Goal: Task Accomplishment & Management: Use online tool/utility

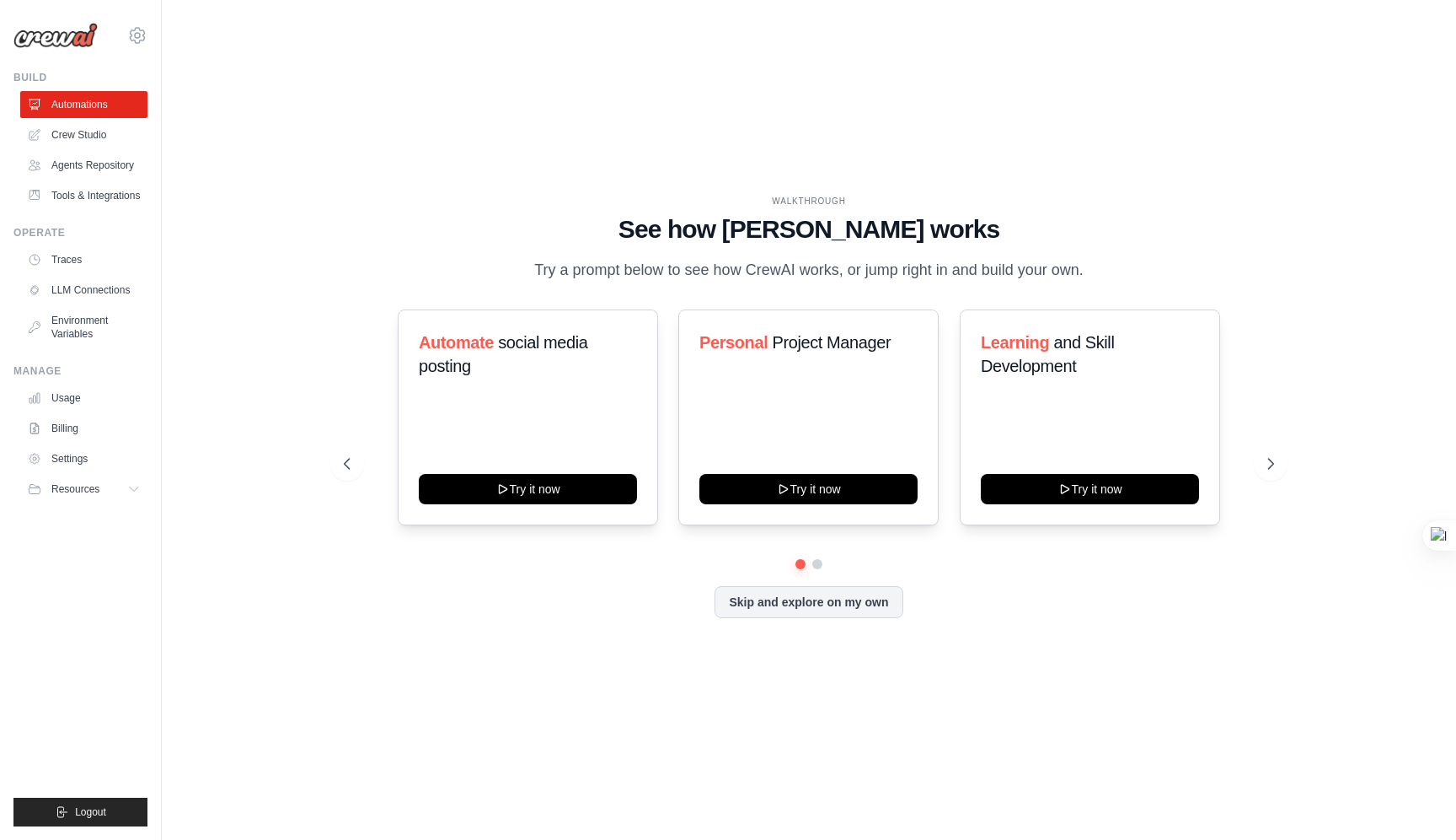
click at [891, 286] on div "WALKTHROUGH See how CrewAI works Try a prompt below to see how CrewAI works, or…" at bounding box center [808, 420] width 970 height 450
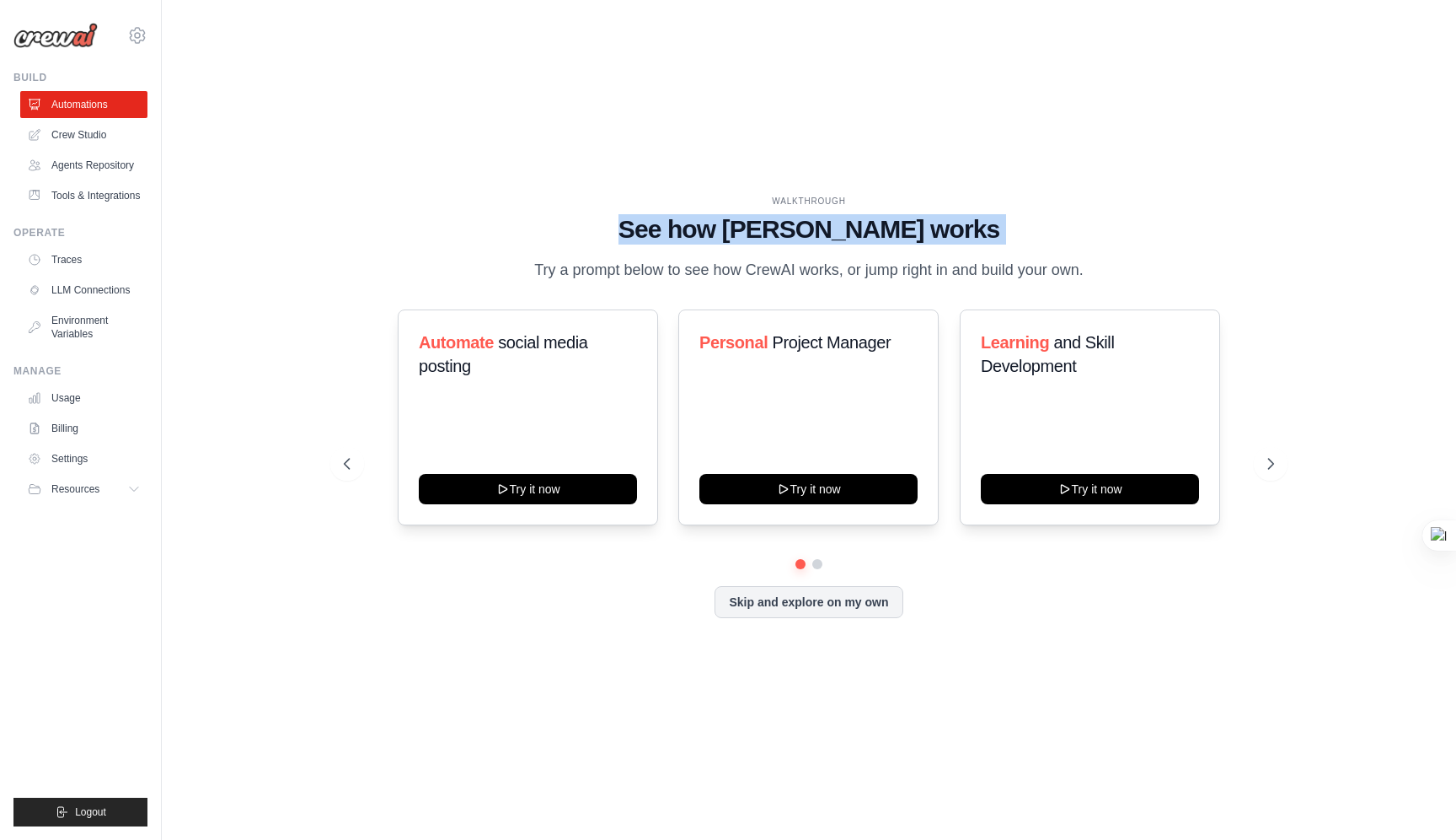
drag, startPoint x: 655, startPoint y: 227, endPoint x: 860, endPoint y: 243, distance: 205.6
click at [861, 243] on div "WALKTHROUGH See how CrewAI works Try a prompt below to see how CrewAI works, or…" at bounding box center [809, 238] width 931 height 88
click at [860, 243] on h1 "See how CrewAI works" at bounding box center [809, 229] width 931 height 30
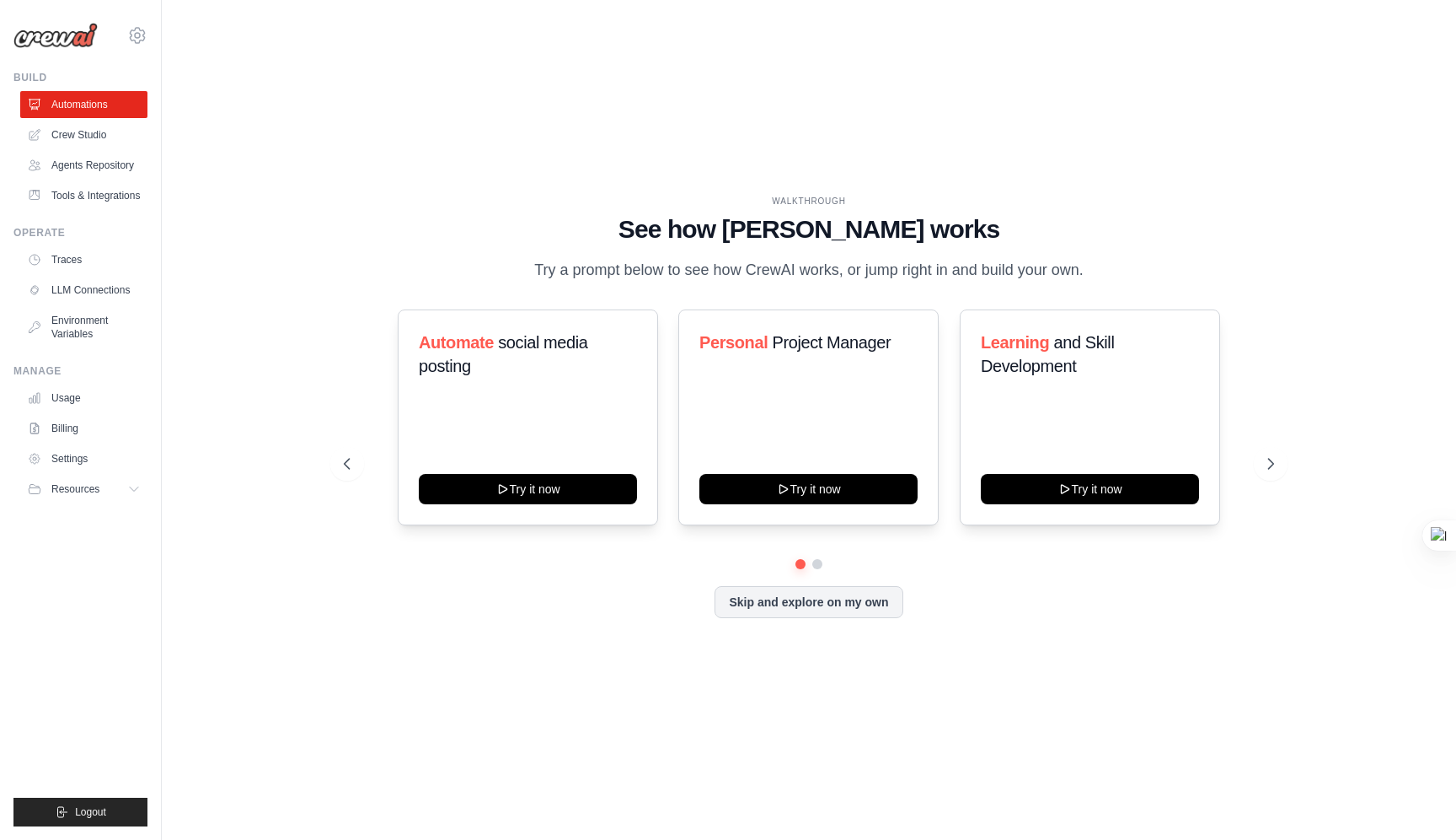
drag, startPoint x: 776, startPoint y: 205, endPoint x: 1136, endPoint y: 271, distance: 366.0
click at [1136, 271] on div "WALKTHROUGH See how CrewAI works Try a prompt below to see how CrewAI works, or…" at bounding box center [809, 238] width 931 height 88
click at [1256, 466] on button at bounding box center [1271, 464] width 34 height 34
click at [109, 133] on link "Crew Studio" at bounding box center [86, 135] width 127 height 27
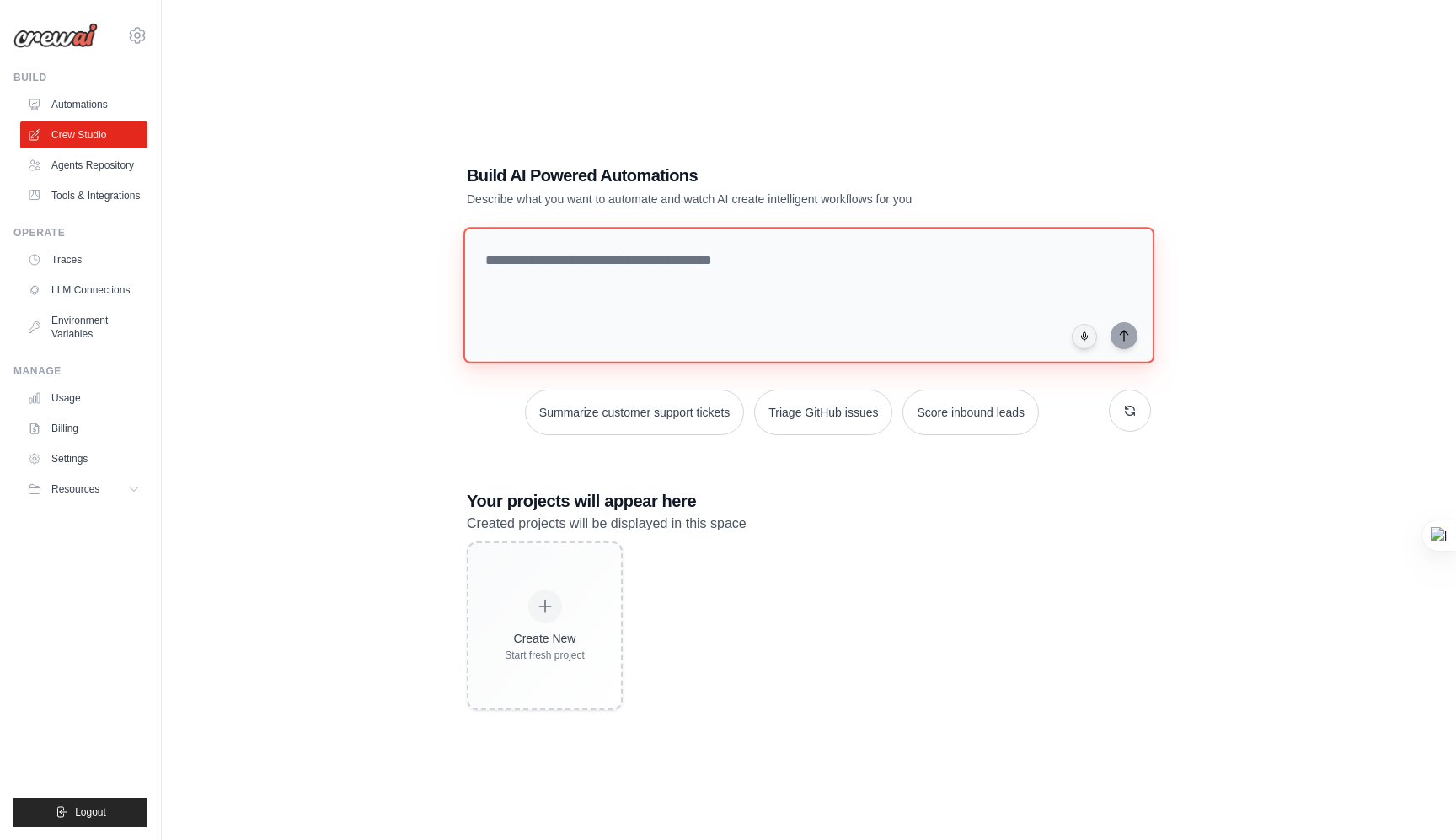
click at [515, 292] on textarea at bounding box center [809, 295] width 691 height 136
click at [114, 162] on link "Agents Repository" at bounding box center [86, 165] width 127 height 27
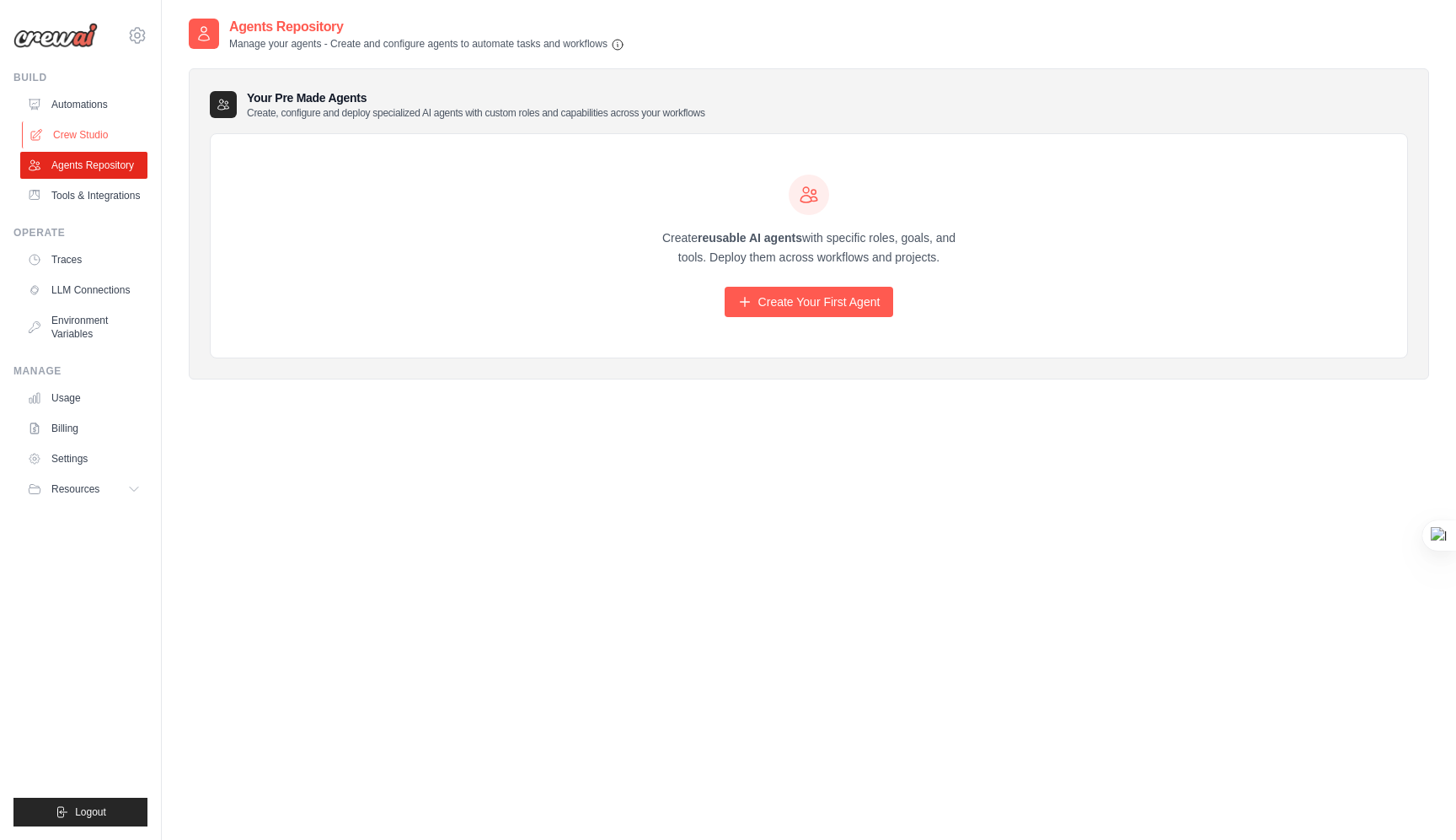
click at [98, 130] on link "Crew Studio" at bounding box center [86, 135] width 127 height 27
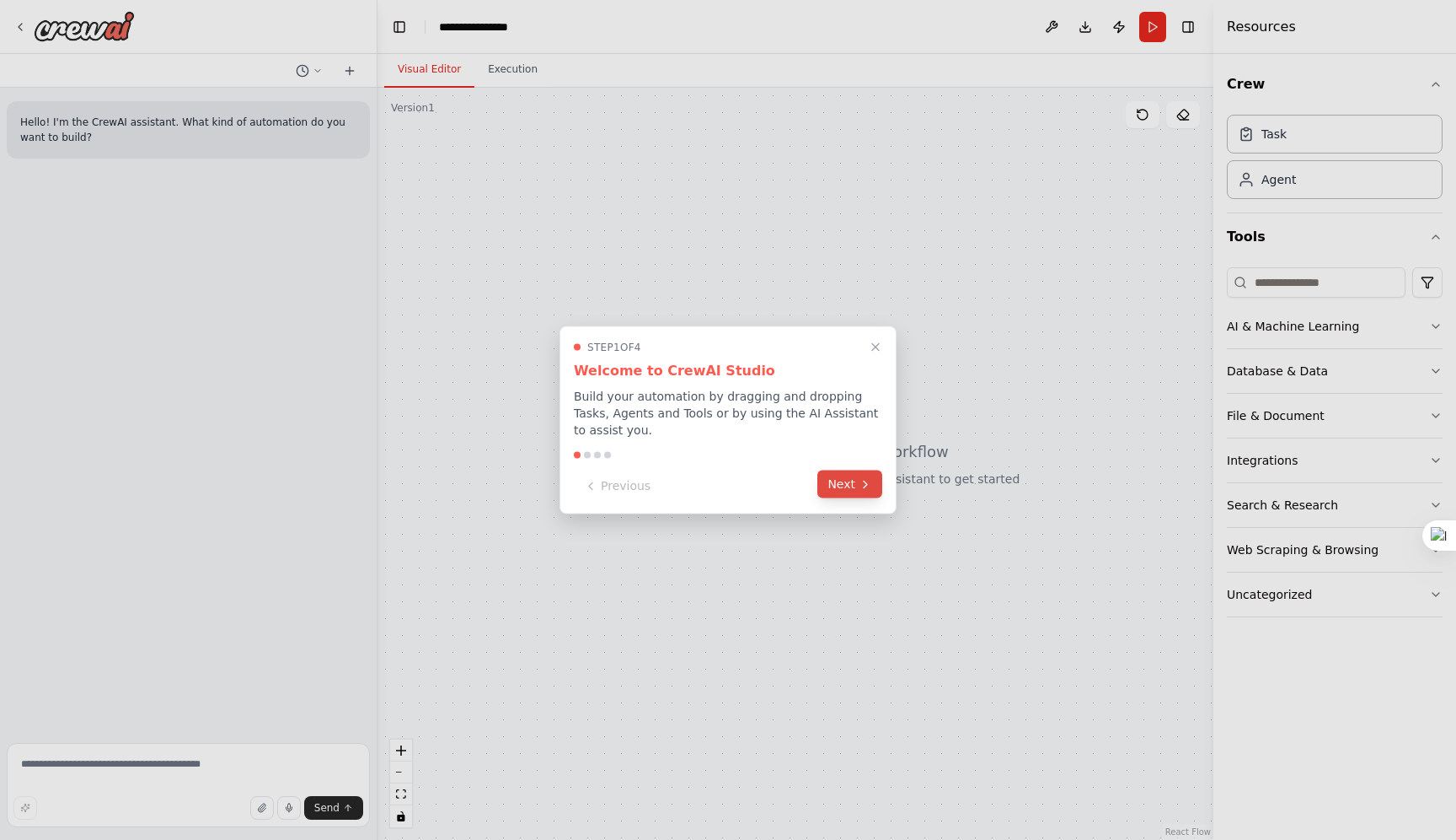
click at [848, 489] on button "Next" at bounding box center [850, 484] width 65 height 28
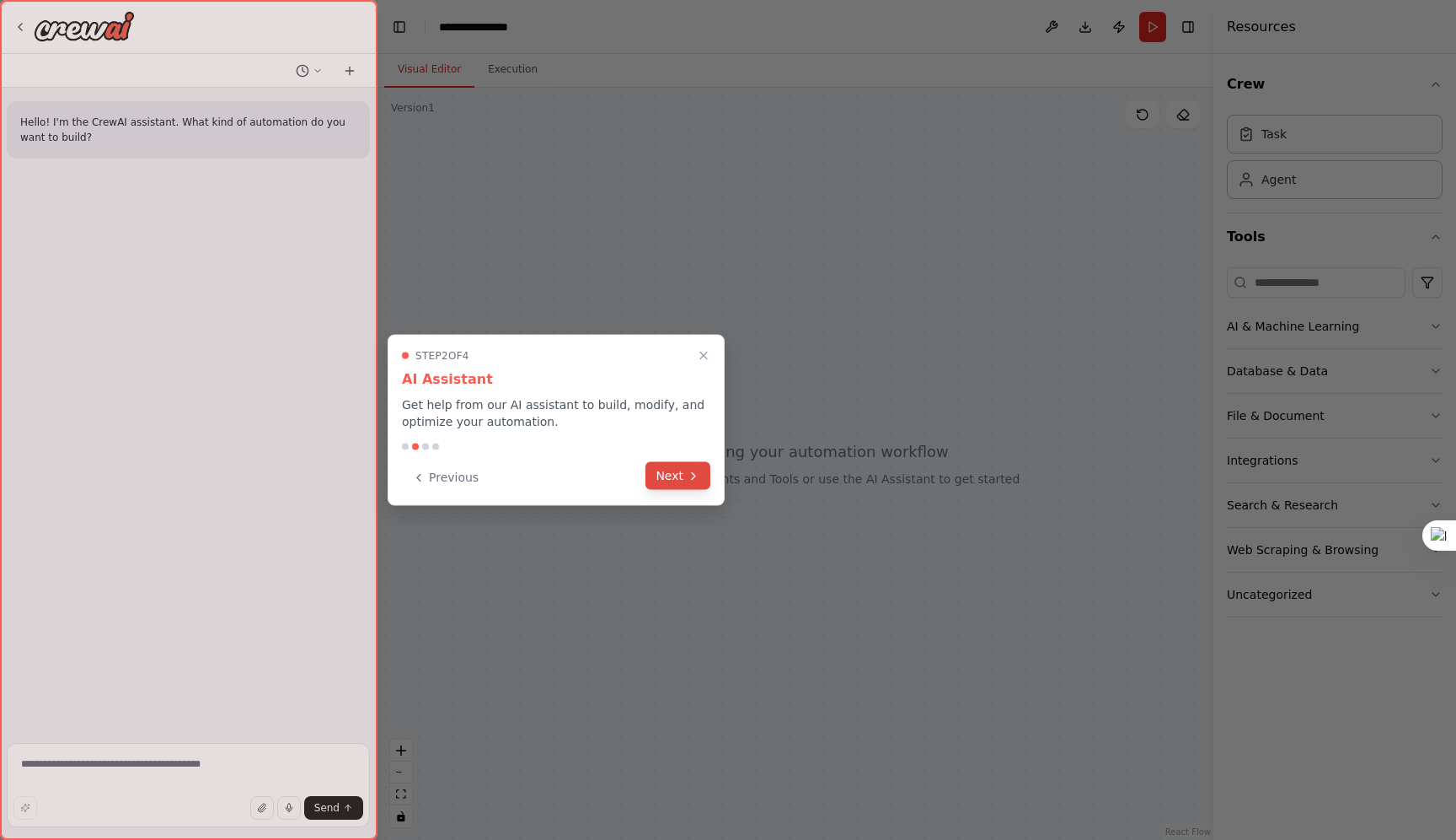
click at [665, 469] on button "Next" at bounding box center [677, 476] width 65 height 28
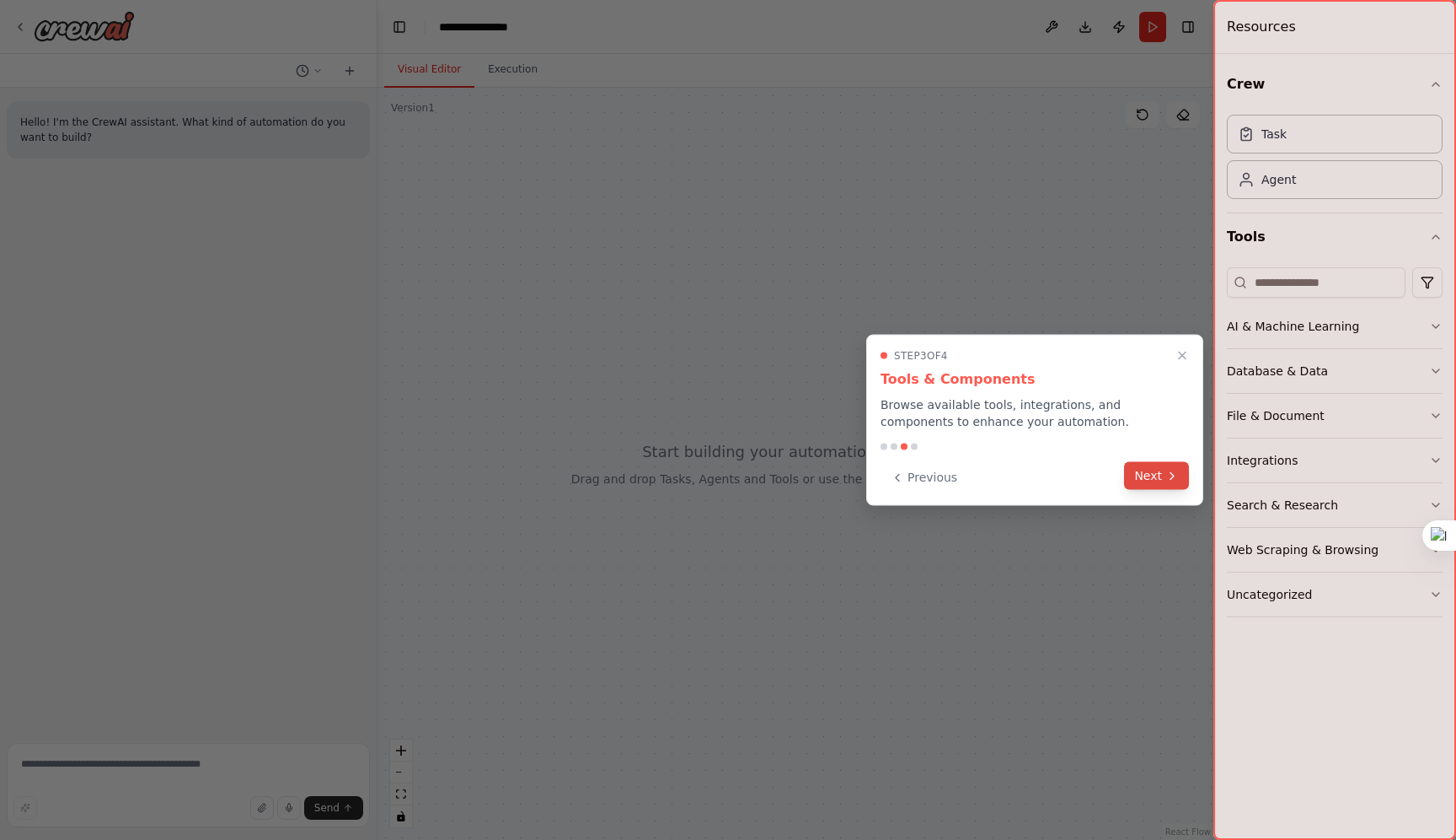
click at [1160, 468] on button "Next" at bounding box center [1157, 476] width 65 height 28
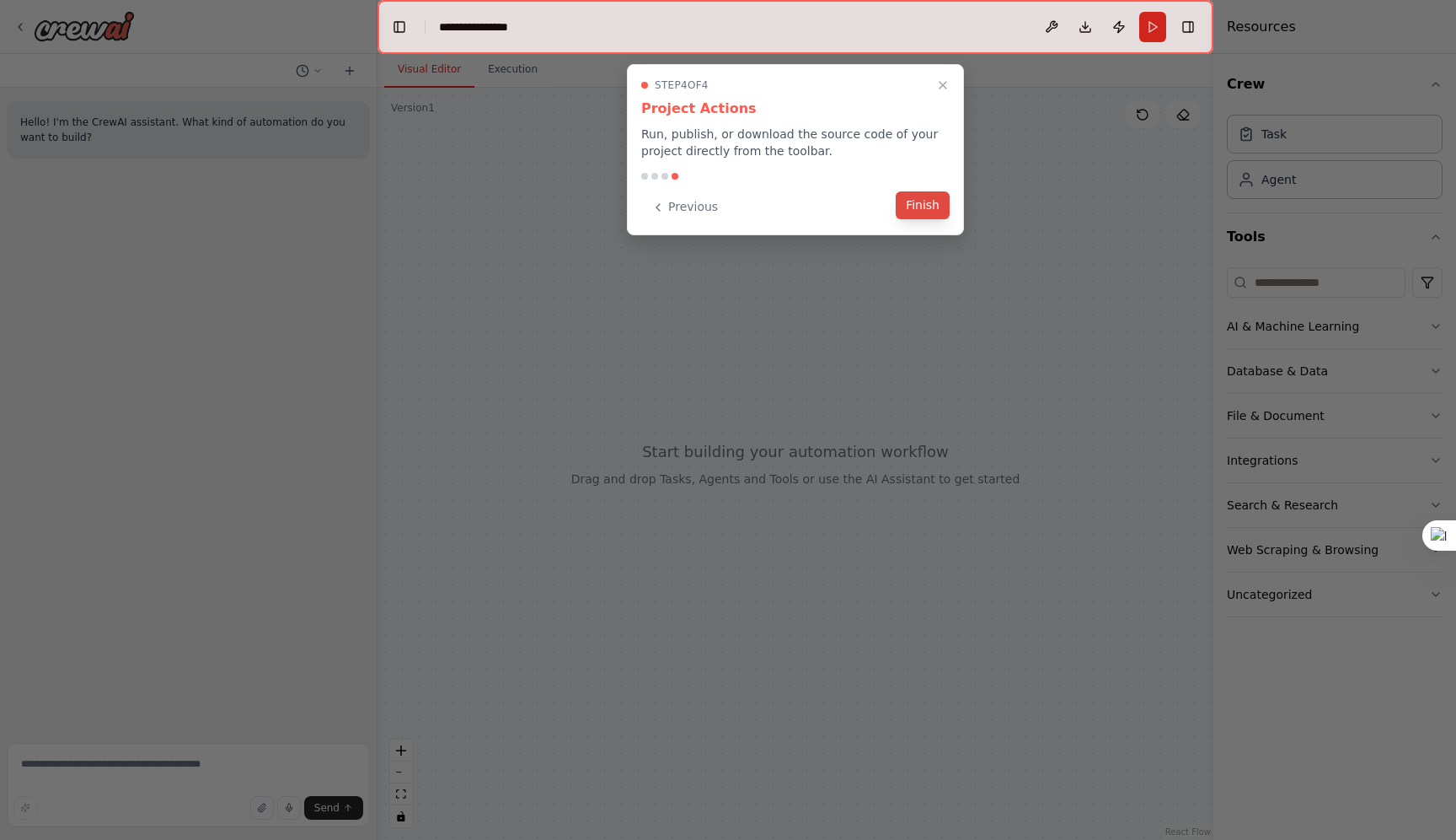
click at [926, 206] on button "Finish" at bounding box center [922, 206] width 54 height 28
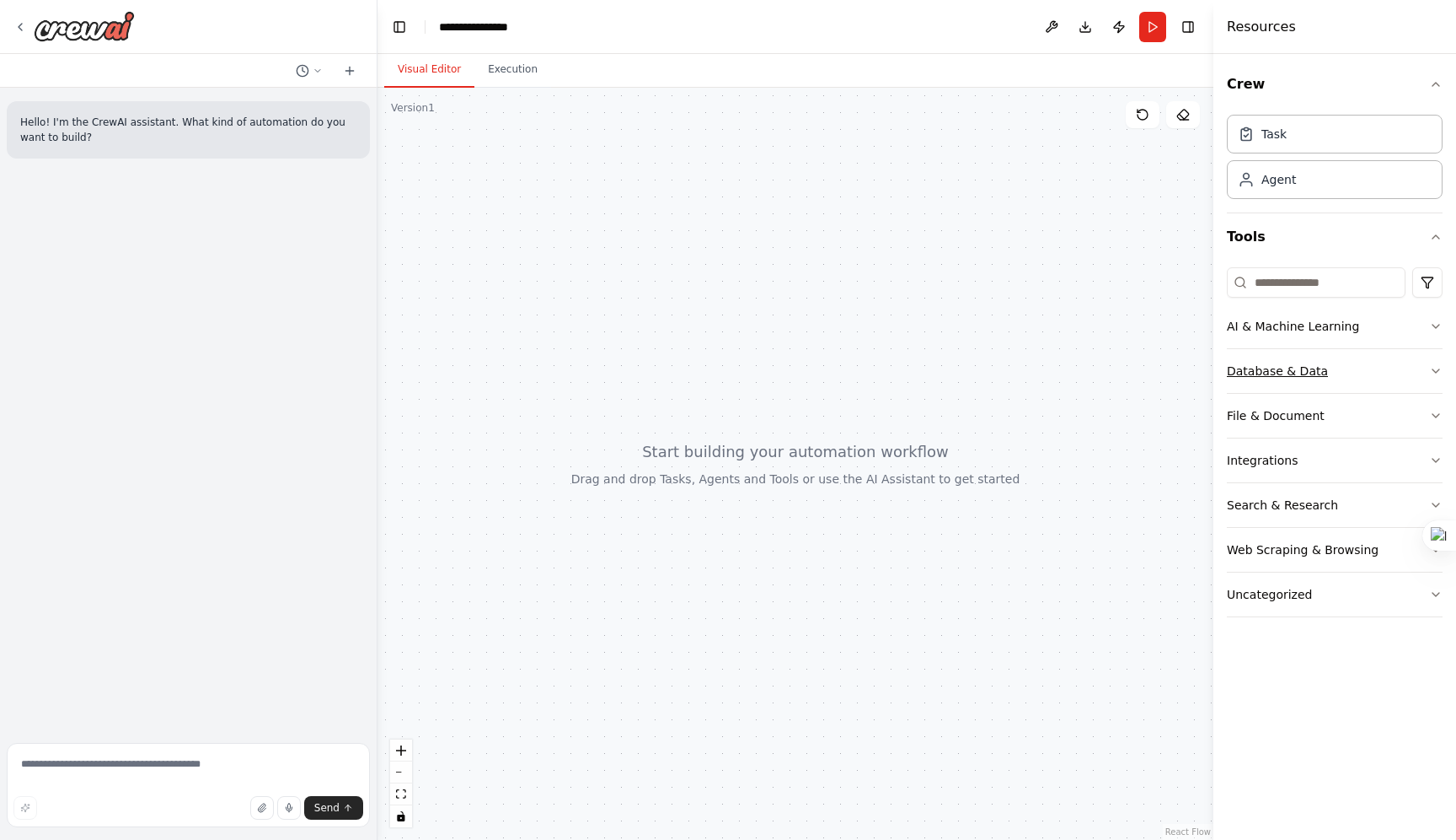
click at [1260, 377] on div "Database & Data" at bounding box center [1277, 371] width 101 height 17
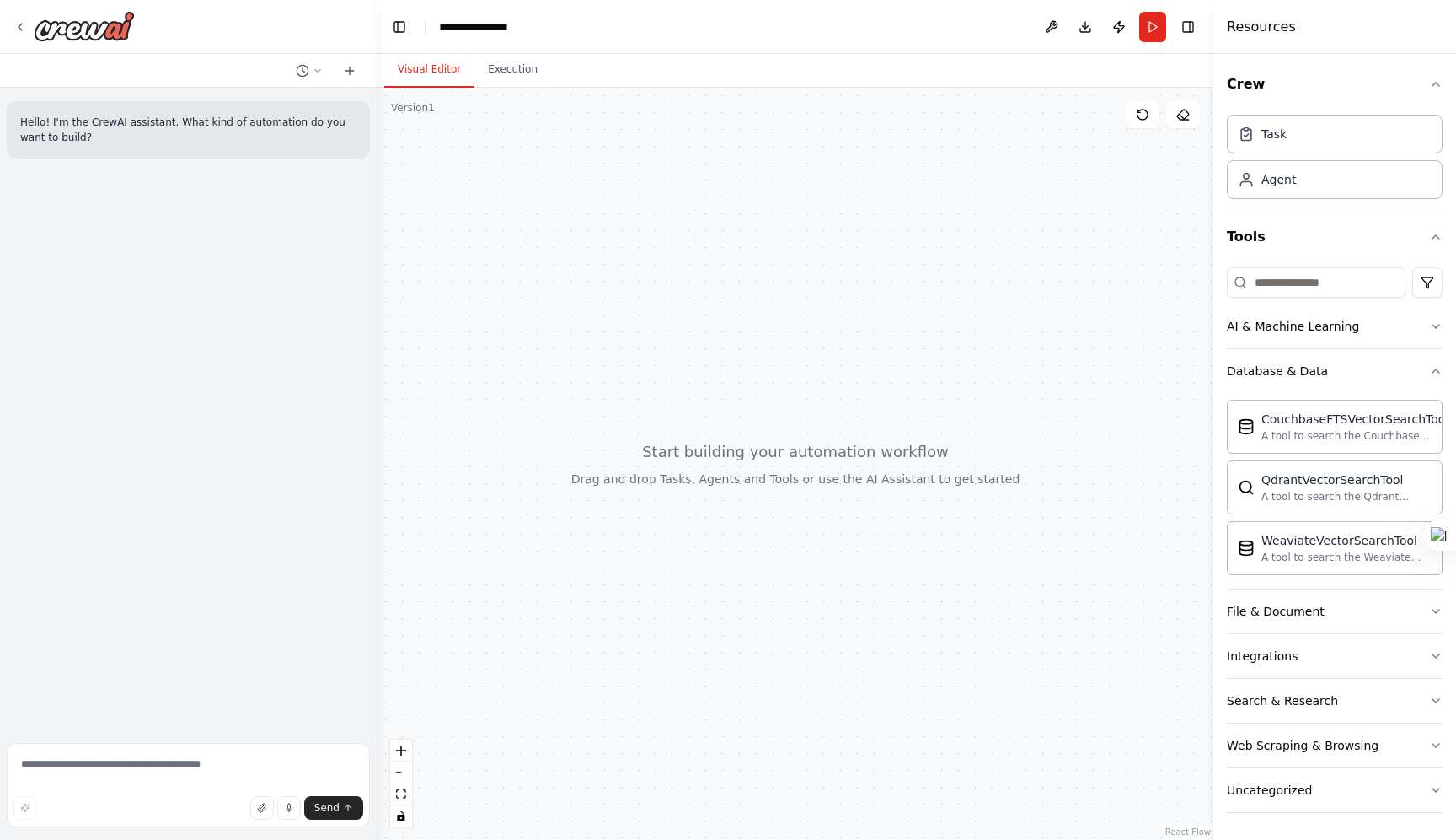
click at [1328, 611] on button "File & Document" at bounding box center [1334, 611] width 216 height 44
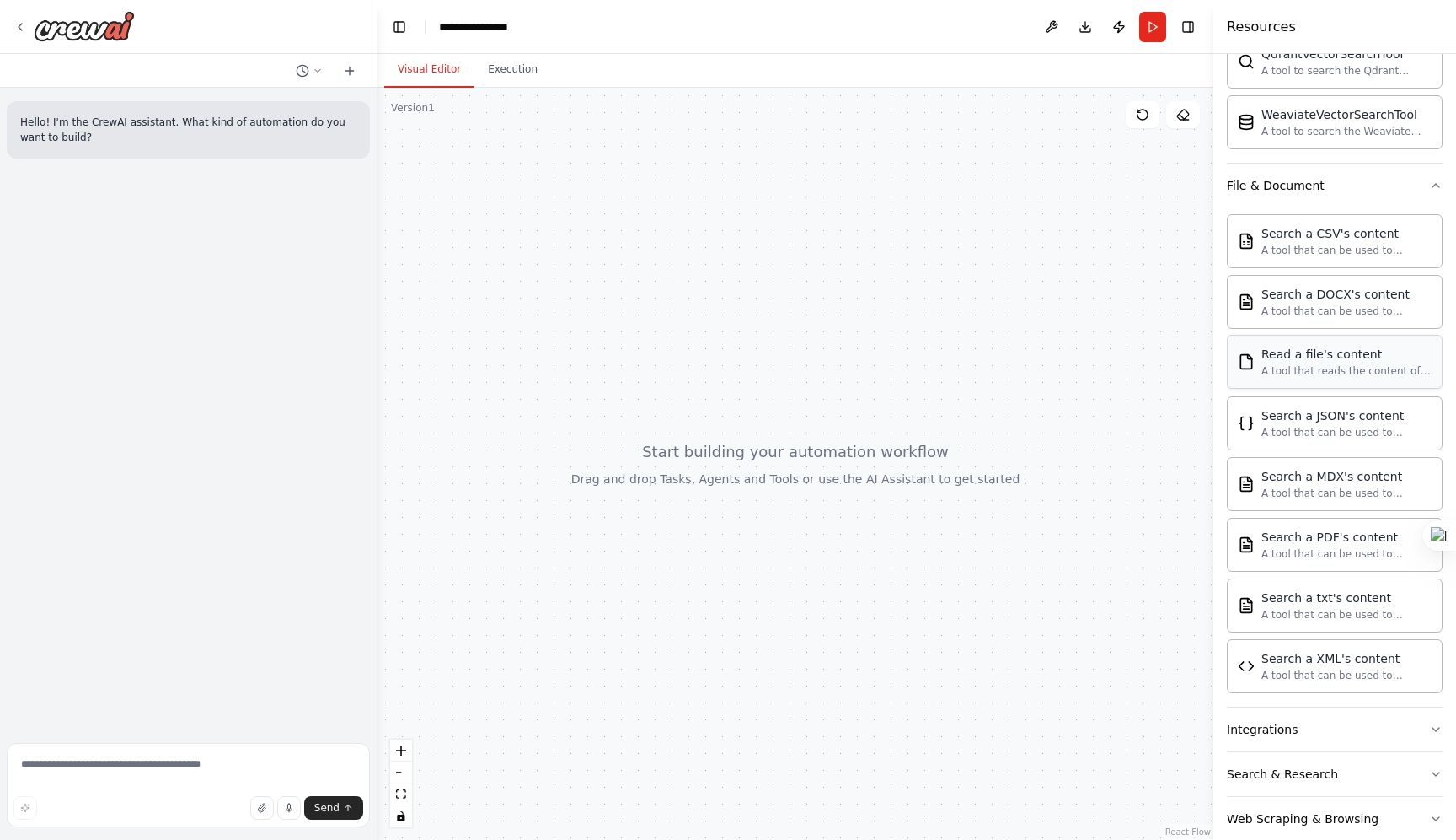
scroll to position [499, 0]
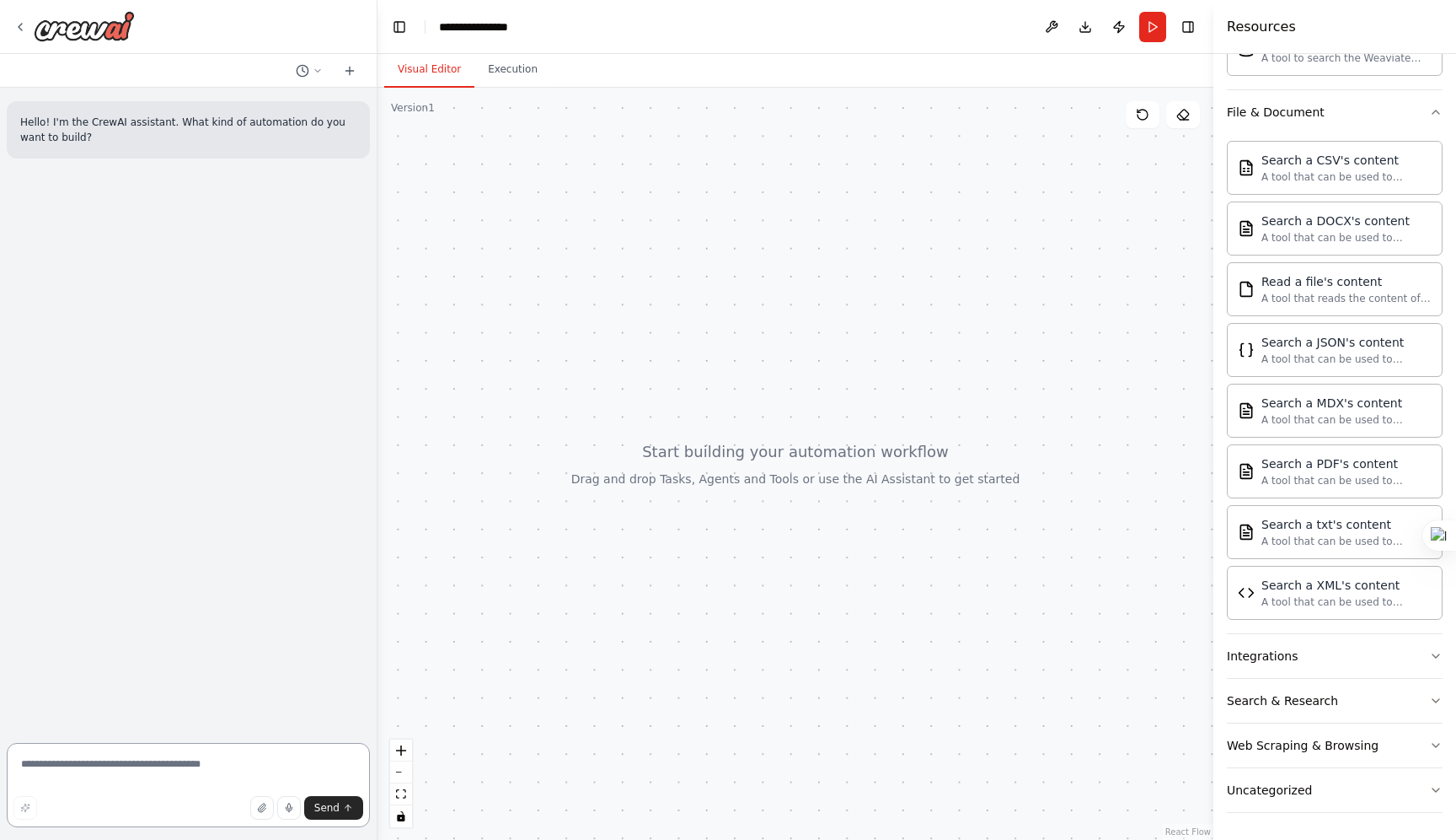
click at [167, 775] on textarea at bounding box center [188, 785] width 363 height 84
paste textarea "**********"
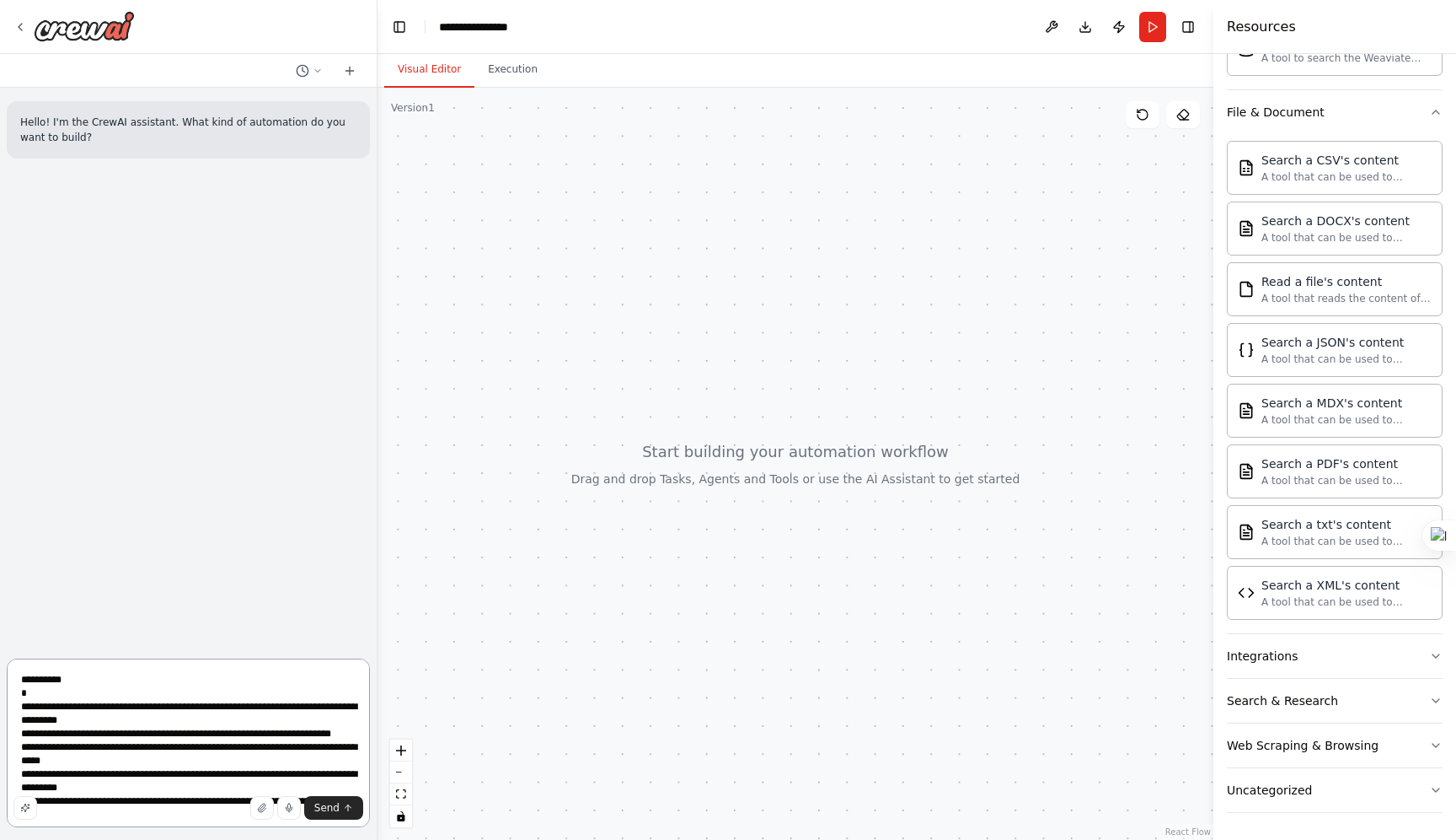
scroll to position [21, 0]
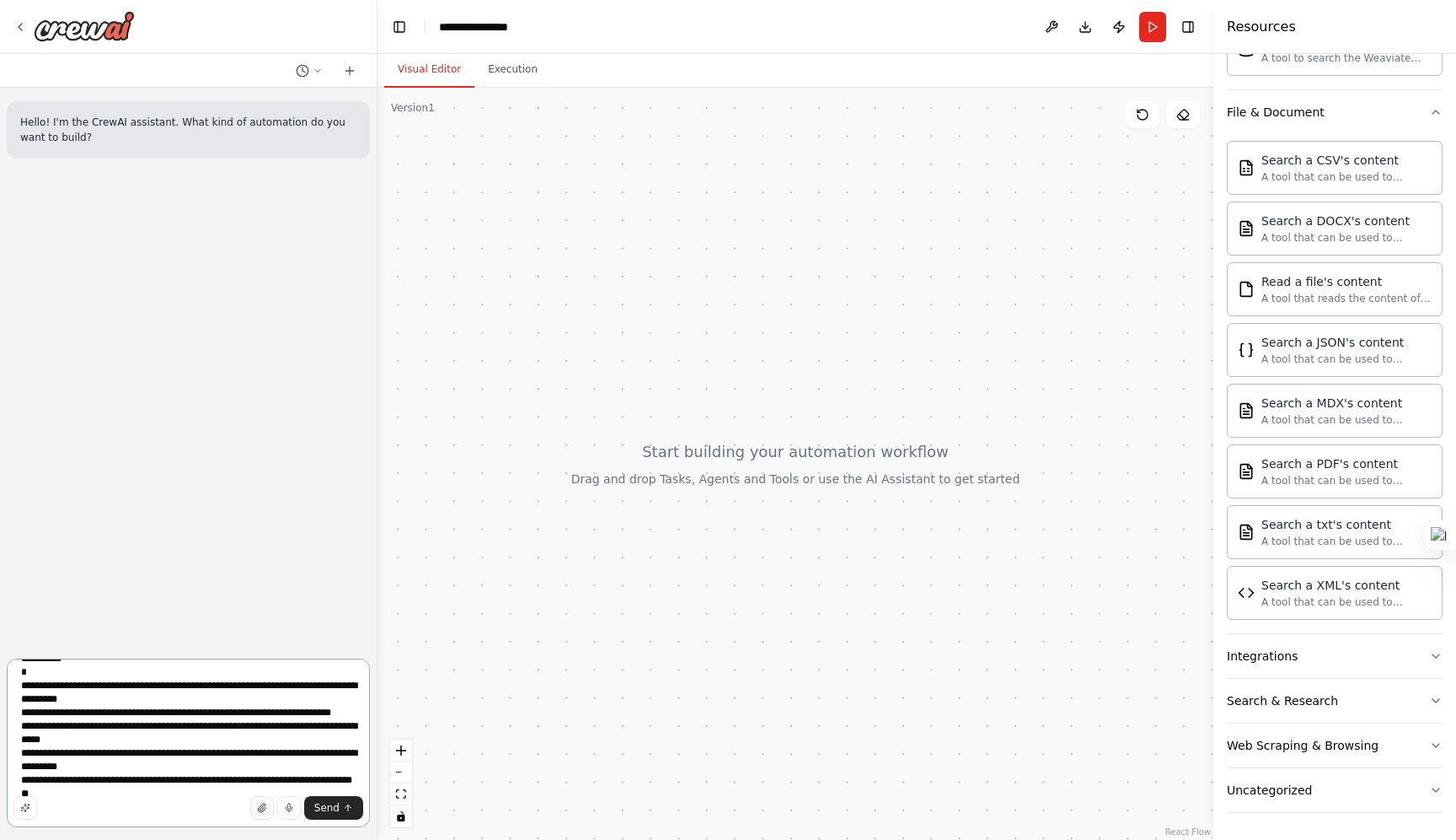
type textarea "**********"
click at [264, 805] on icon "button" at bounding box center [262, 808] width 10 height 10
click at [179, 716] on textarea "**********" at bounding box center [188, 742] width 363 height 169
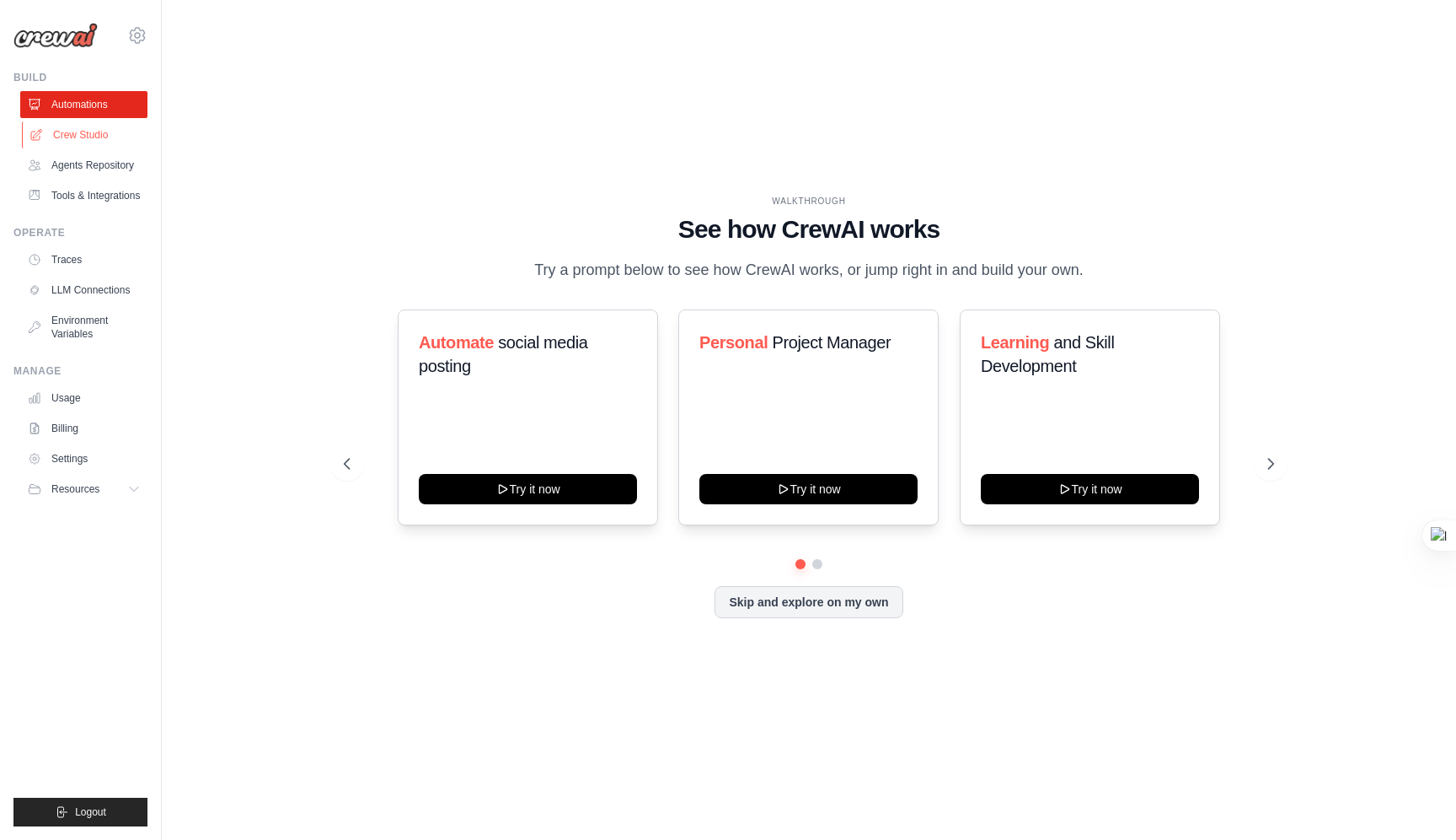
click at [74, 126] on link "Crew Studio" at bounding box center [86, 135] width 127 height 27
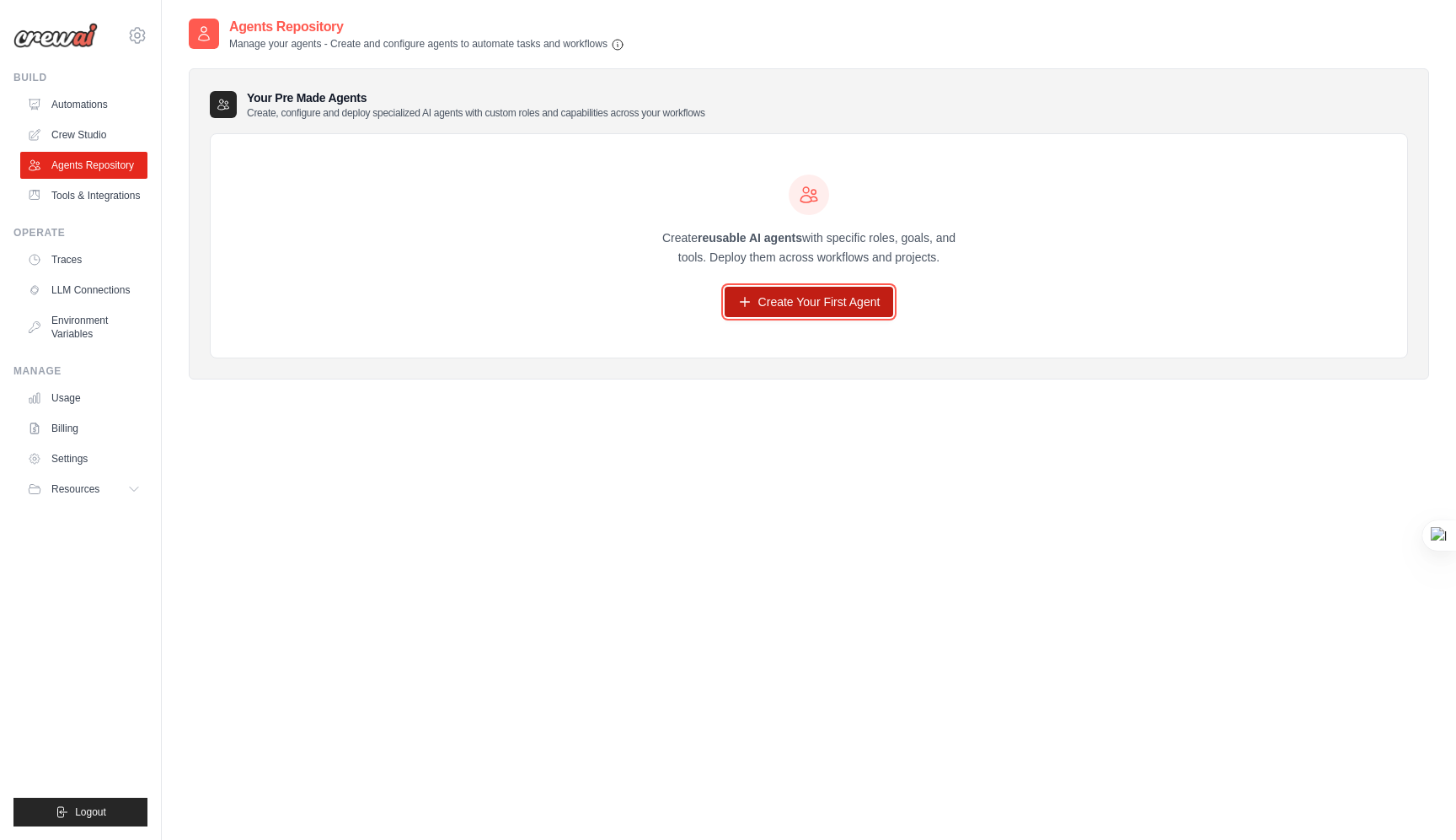
click at [843, 315] on link "Create Your First Agent" at bounding box center [809, 302] width 170 height 30
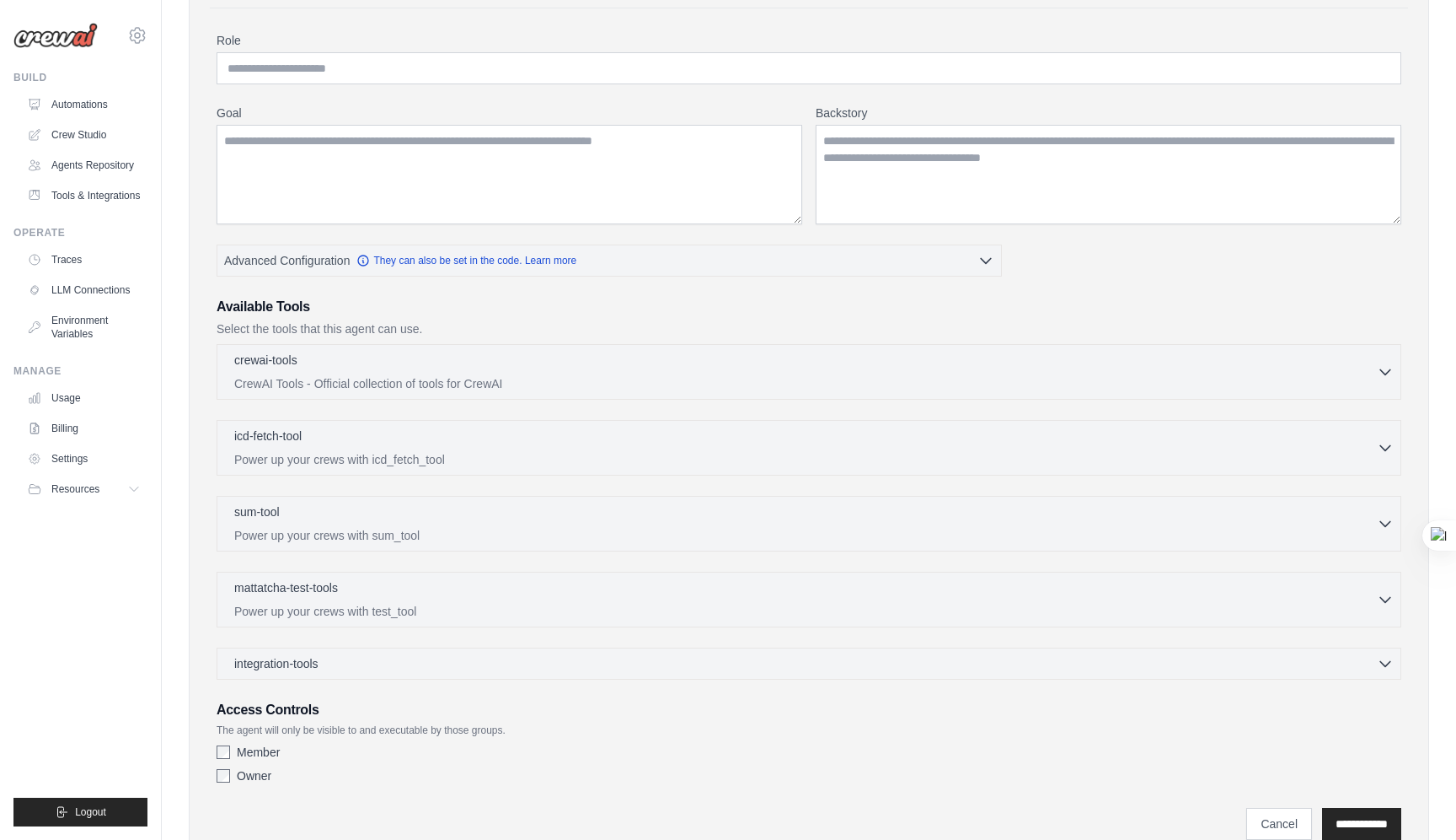
scroll to position [128, 0]
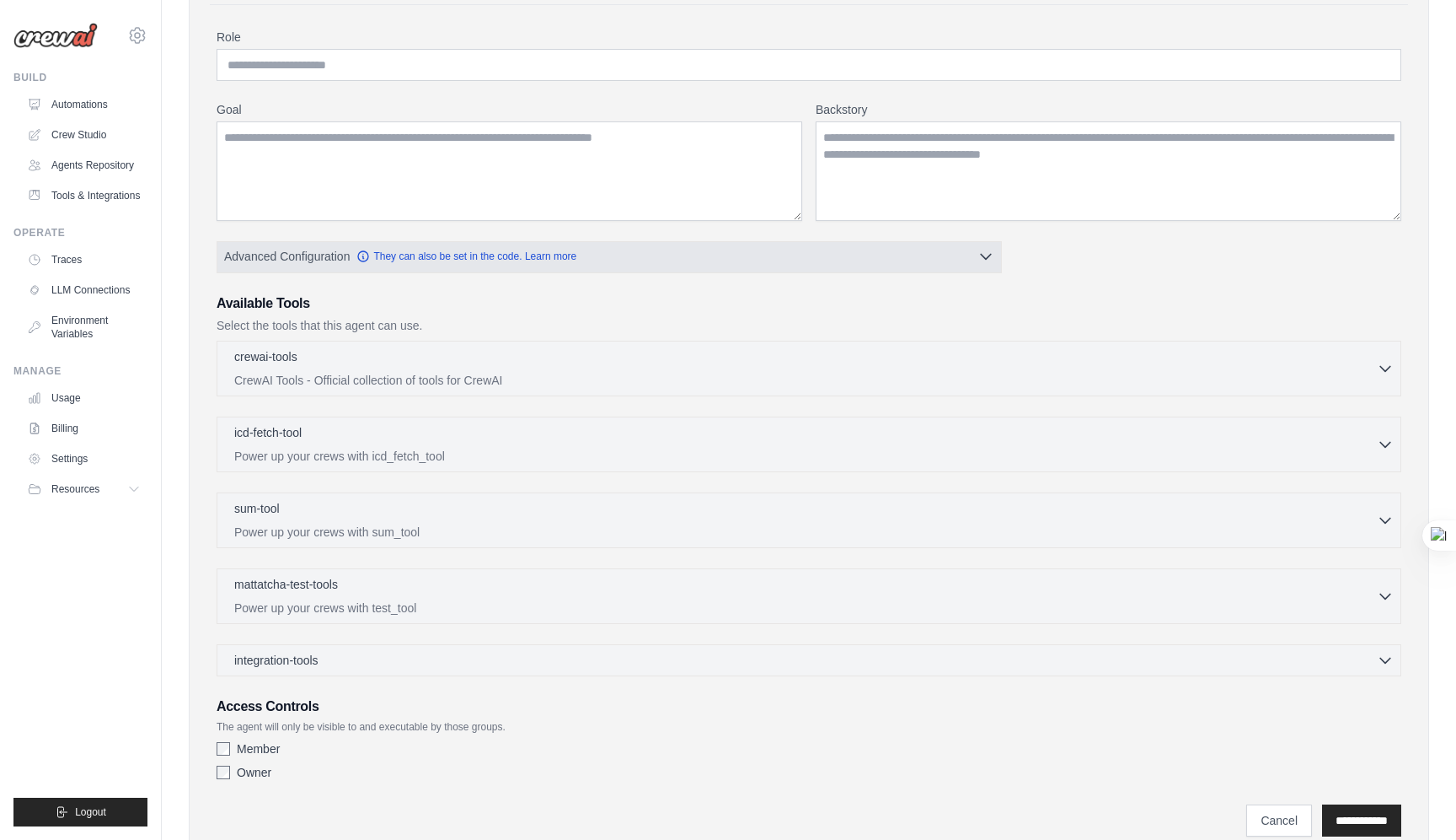
click at [714, 266] on button "Advanced Configuration They can also be set in the code. Learn more" at bounding box center [609, 256] width 783 height 30
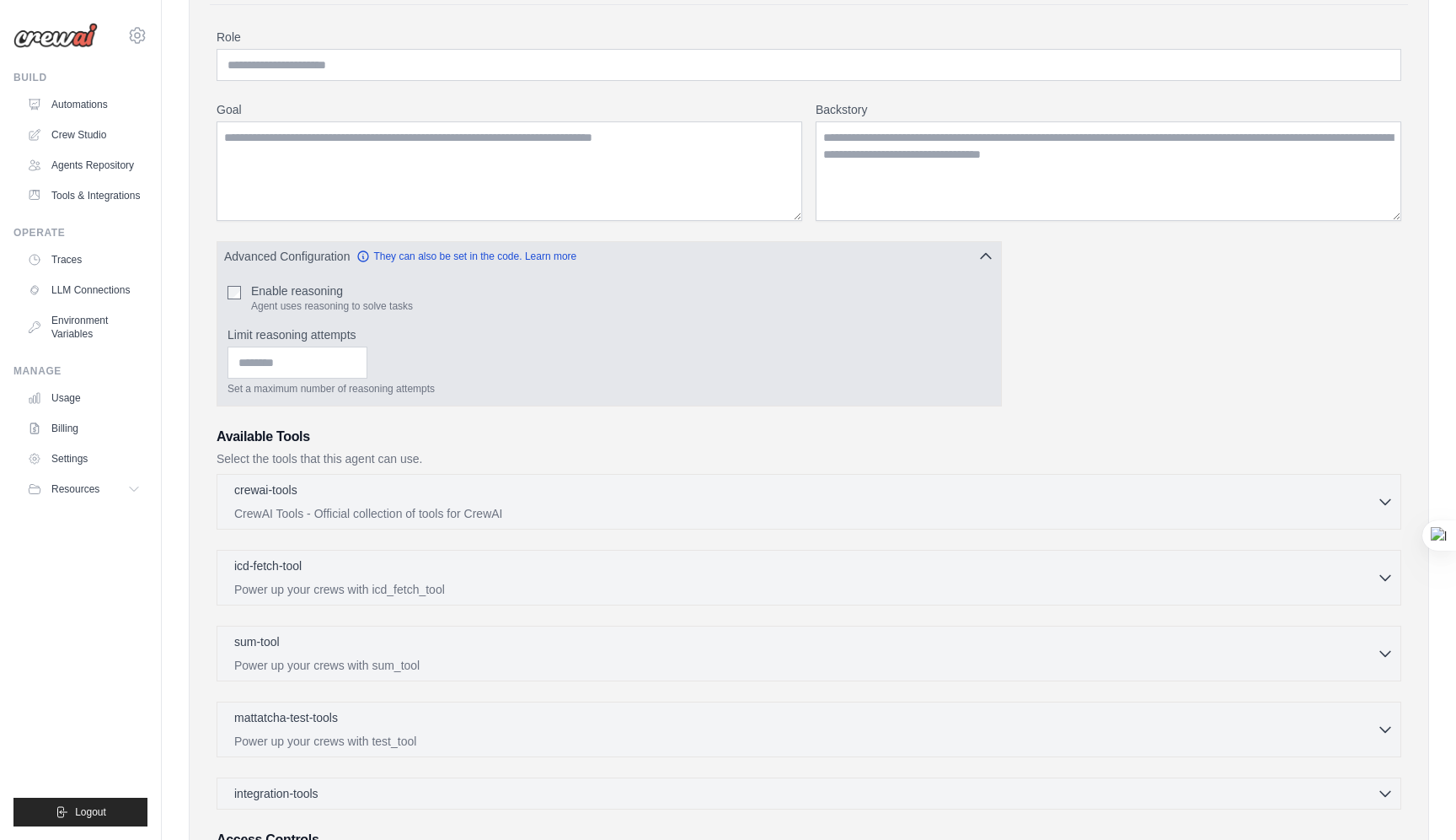
click at [714, 266] on button "Advanced Configuration They can also be set in the code. Learn more" at bounding box center [609, 256] width 783 height 30
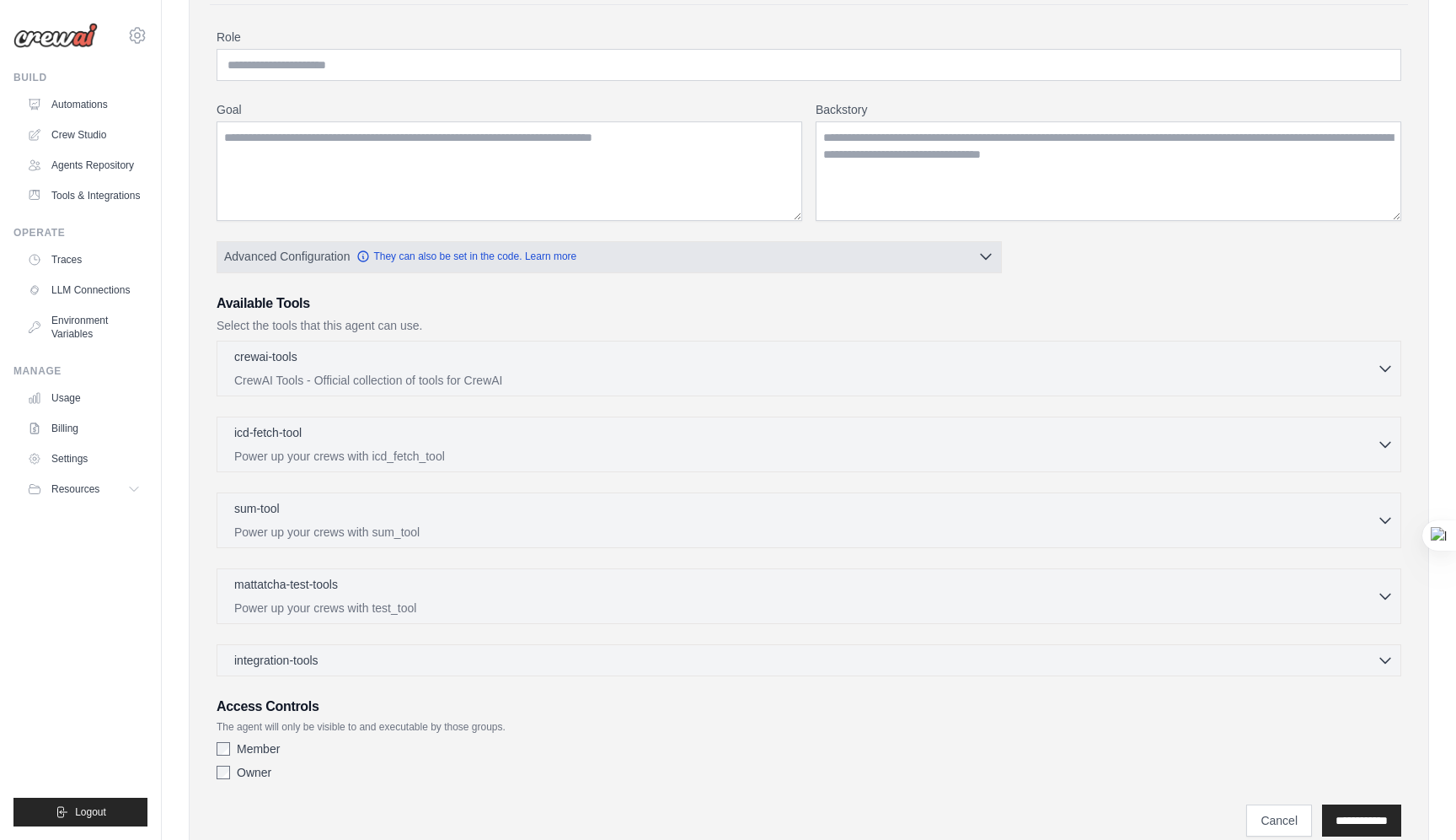
scroll to position [193, 0]
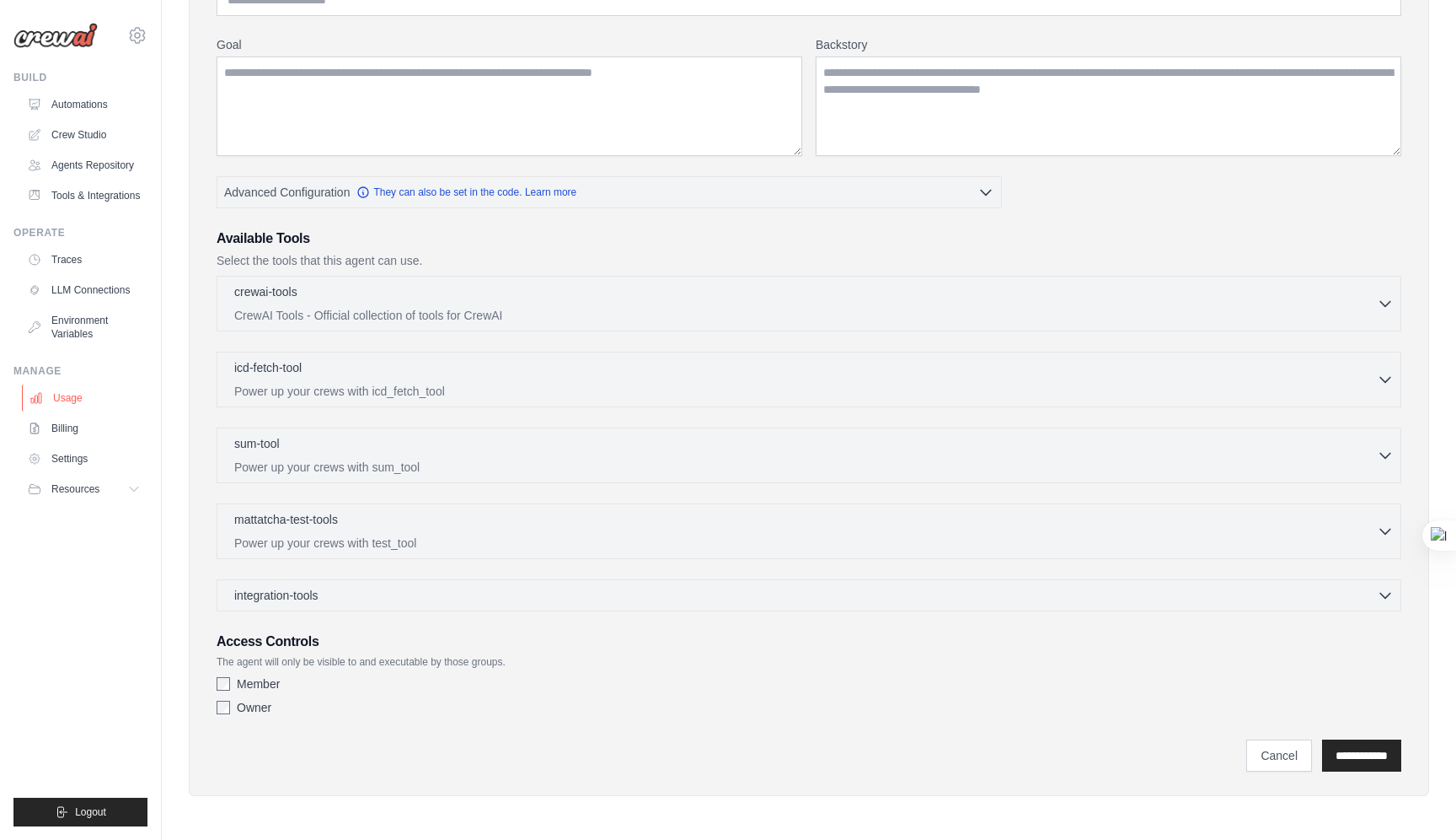
click at [108, 386] on link "Usage" at bounding box center [86, 397] width 127 height 27
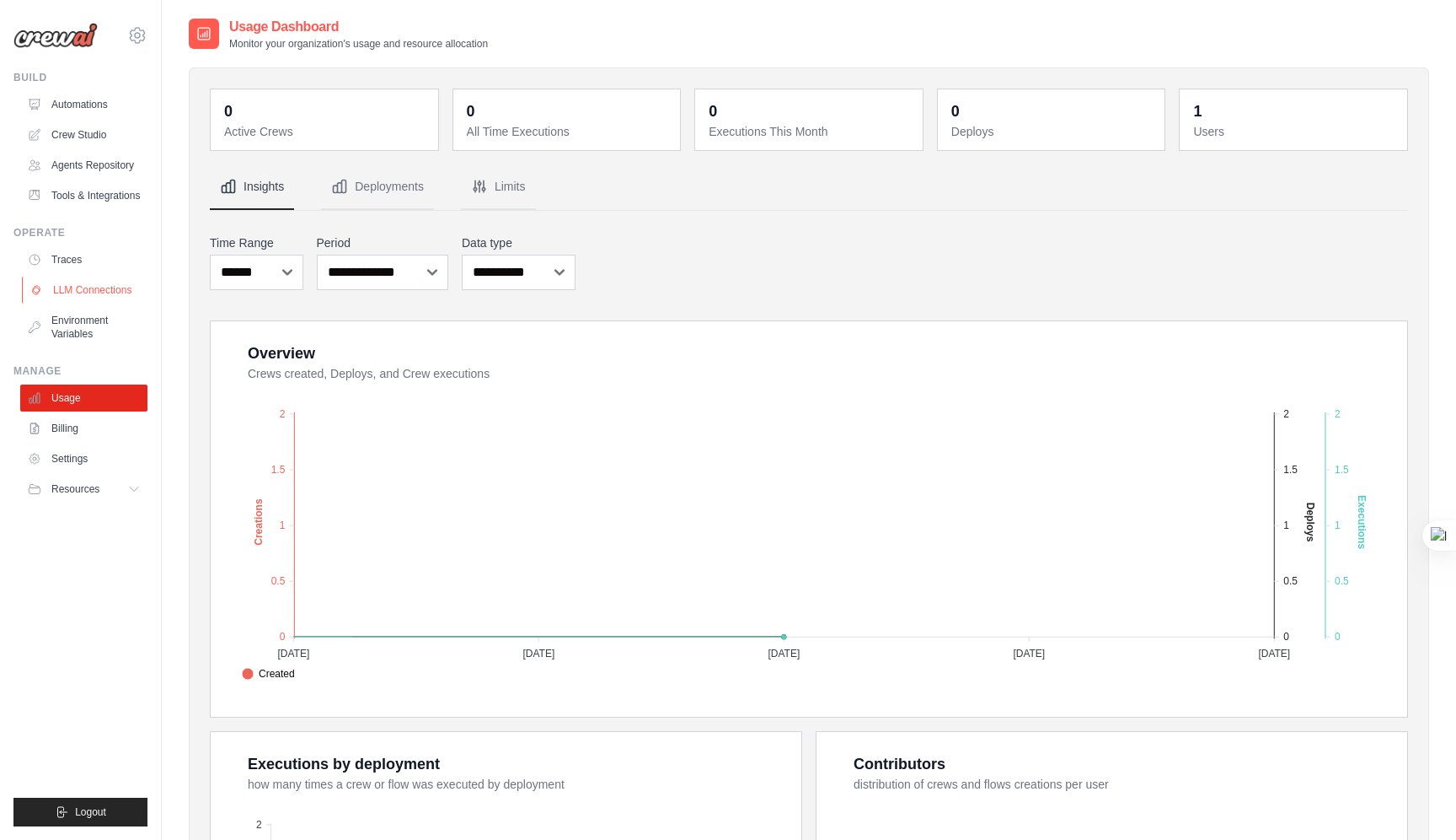
click at [100, 293] on link "LLM Connections" at bounding box center [86, 290] width 127 height 27
